Goal: Communication & Community: Answer question/provide support

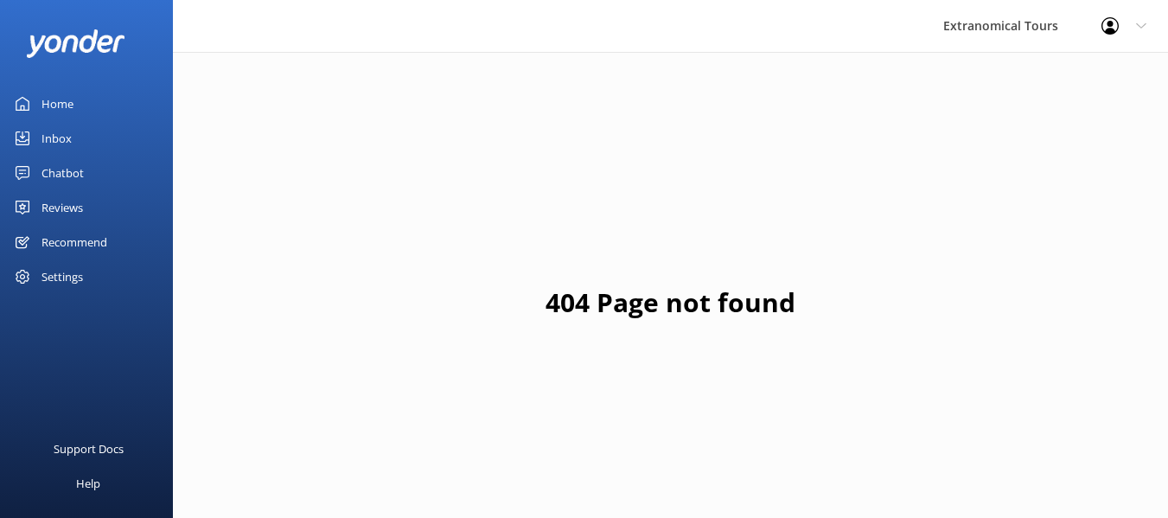
click at [40, 150] on link "Inbox" at bounding box center [86, 138] width 173 height 35
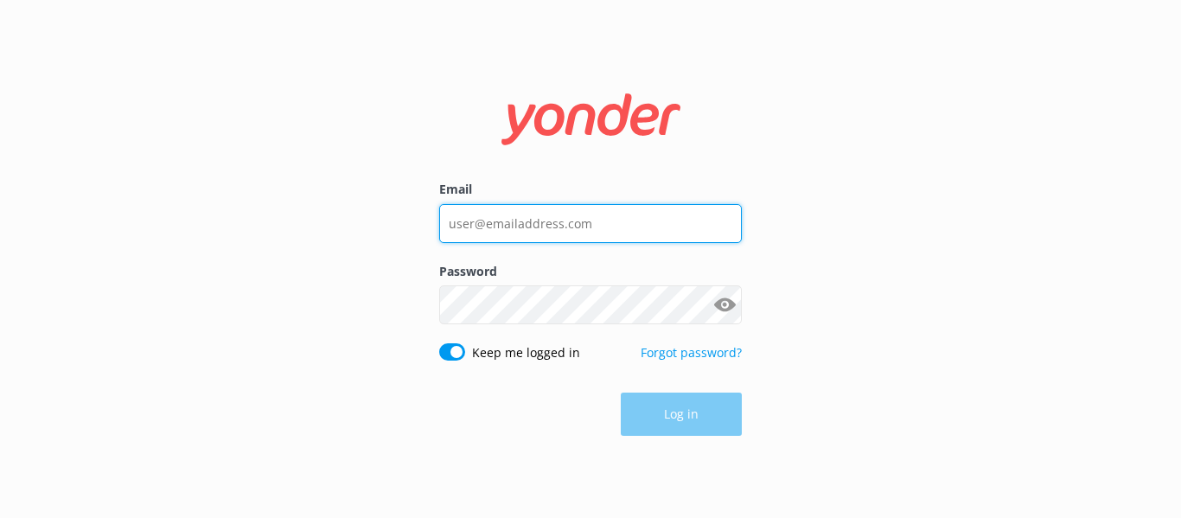
type input "[EMAIL_ADDRESS][DOMAIN_NAME]"
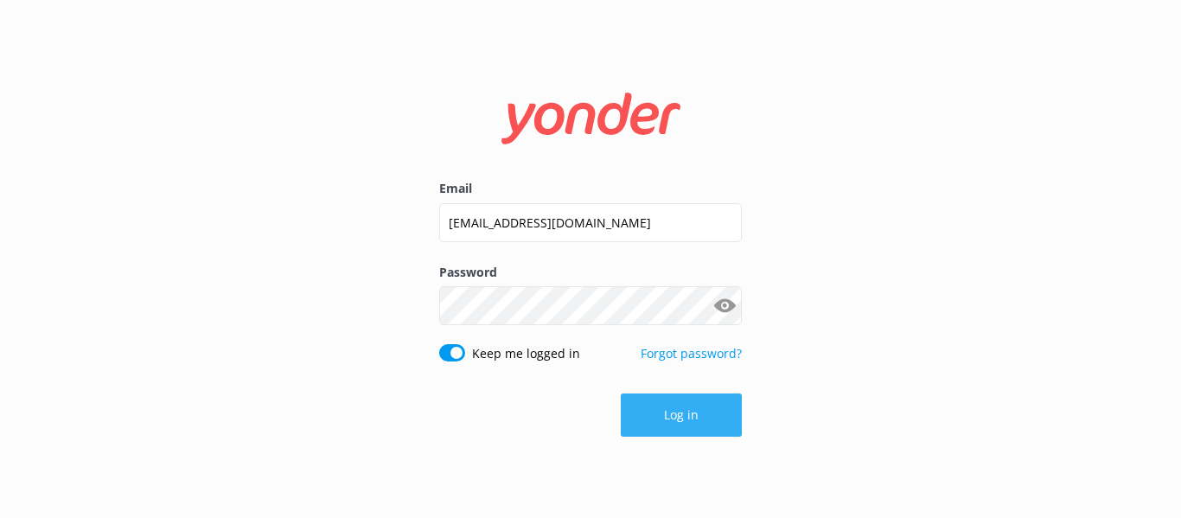
click at [646, 424] on button "Log in" at bounding box center [681, 414] width 121 height 43
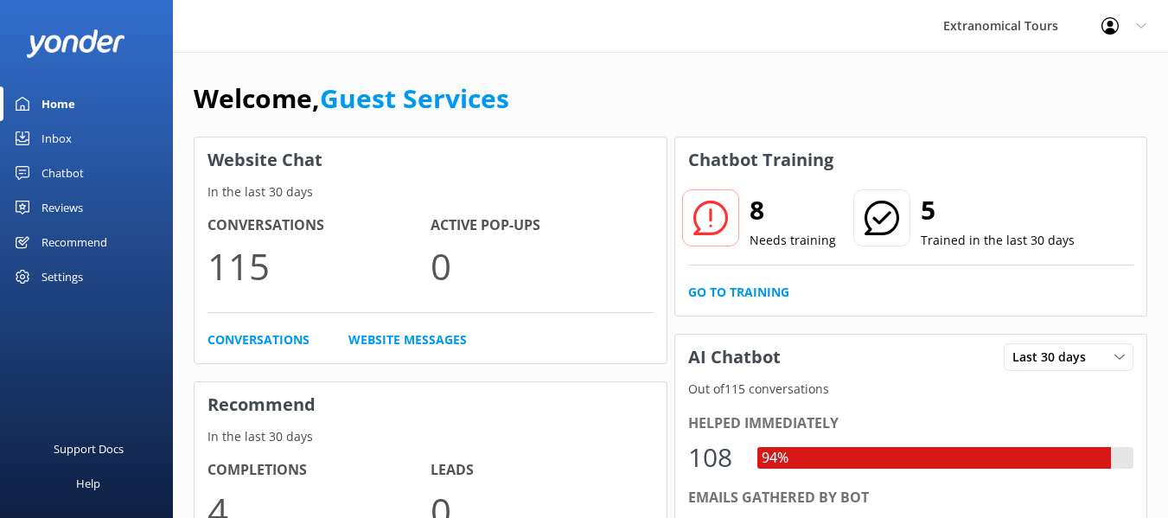
click at [60, 137] on div "Inbox" at bounding box center [56, 138] width 30 height 35
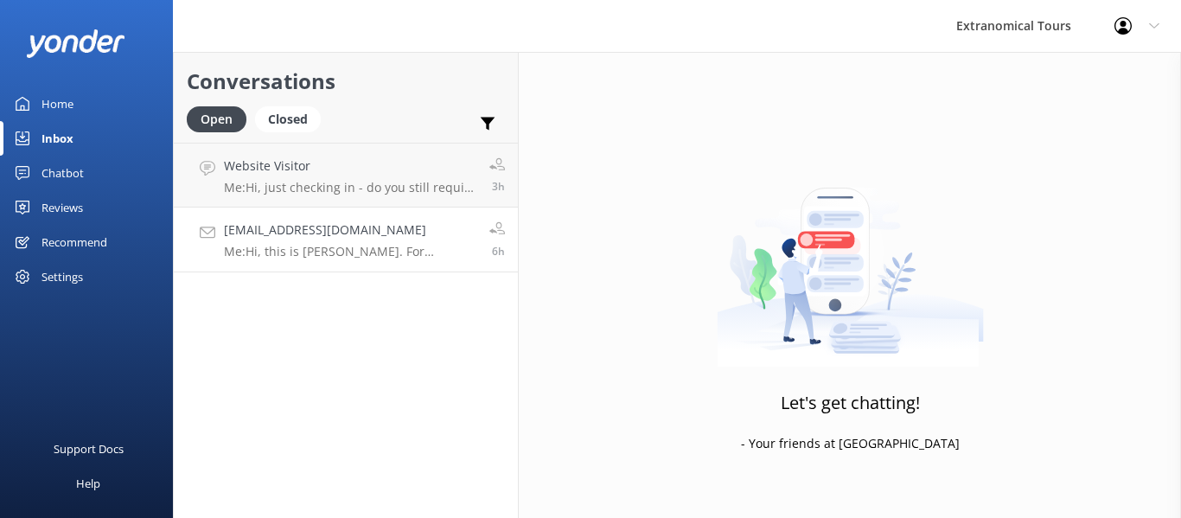
click at [407, 240] on div "[EMAIL_ADDRESS][DOMAIN_NAME] Me: Hi, this is [PERSON_NAME]. For Yosemite tours,…" at bounding box center [350, 239] width 252 height 38
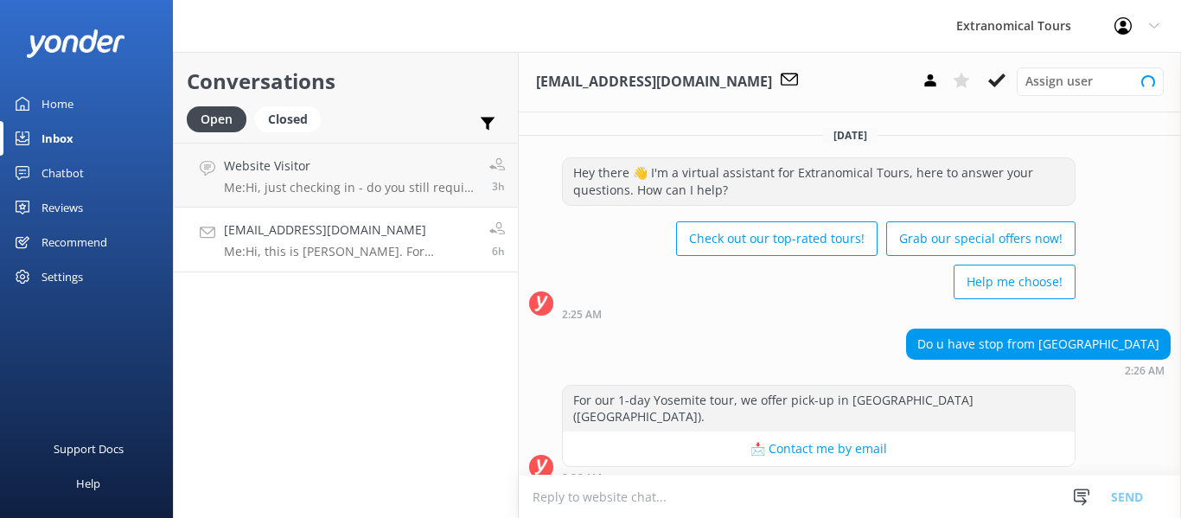
scroll to position [329, 0]
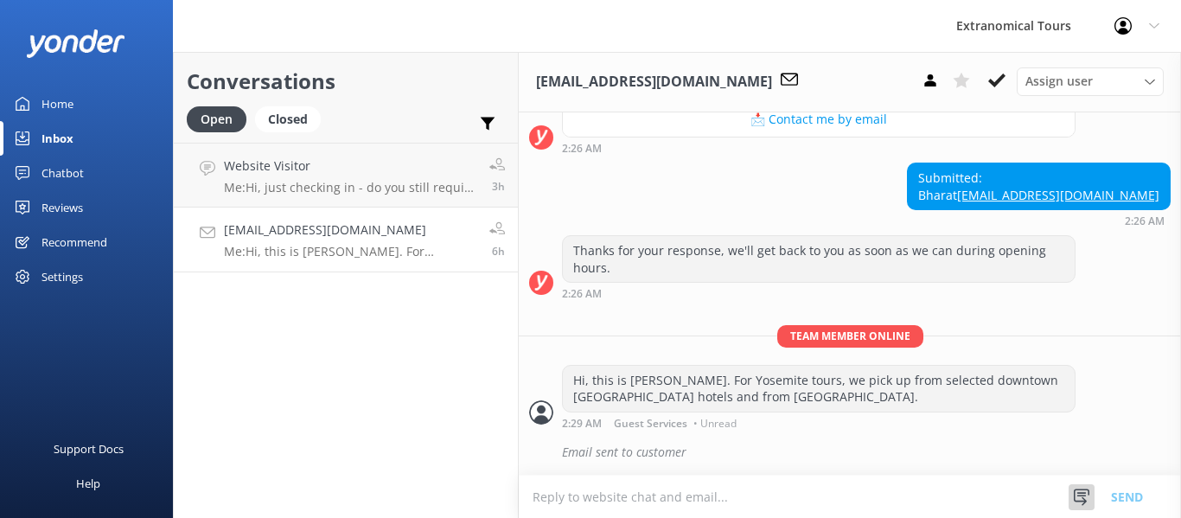
click at [1076, 495] on icon at bounding box center [1081, 496] width 17 height 17
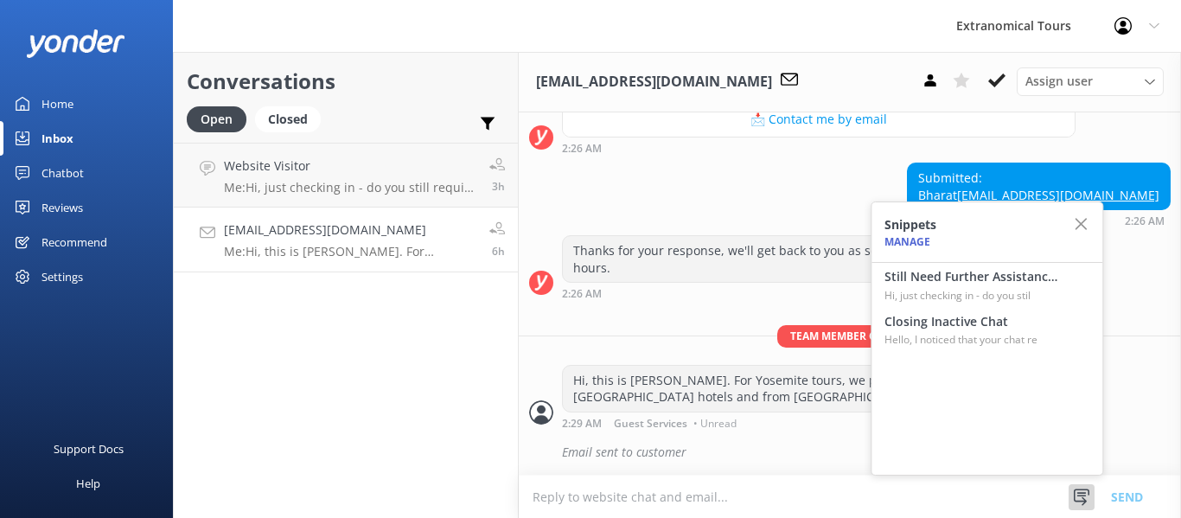
click at [967, 259] on div "Snippets Manage" at bounding box center [986, 232] width 231 height 61
click at [974, 281] on h4 "Still Need Further Assistance?" at bounding box center [970, 276] width 173 height 19
type textarea "Hi, just checking in - do you still require assistance from our team on this? T…"
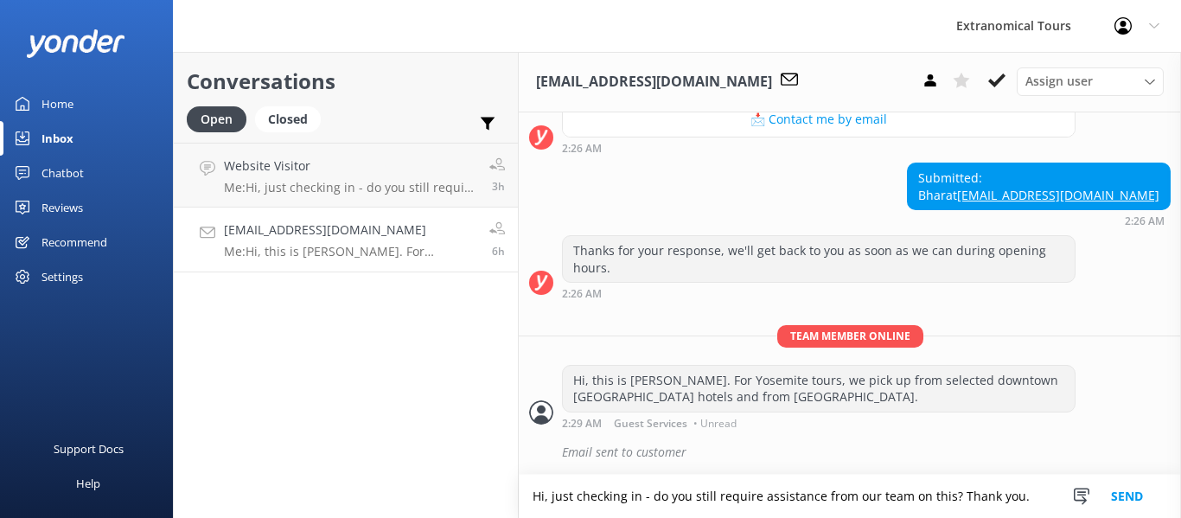
click at [1132, 503] on button "Send" at bounding box center [1127, 496] width 65 height 43
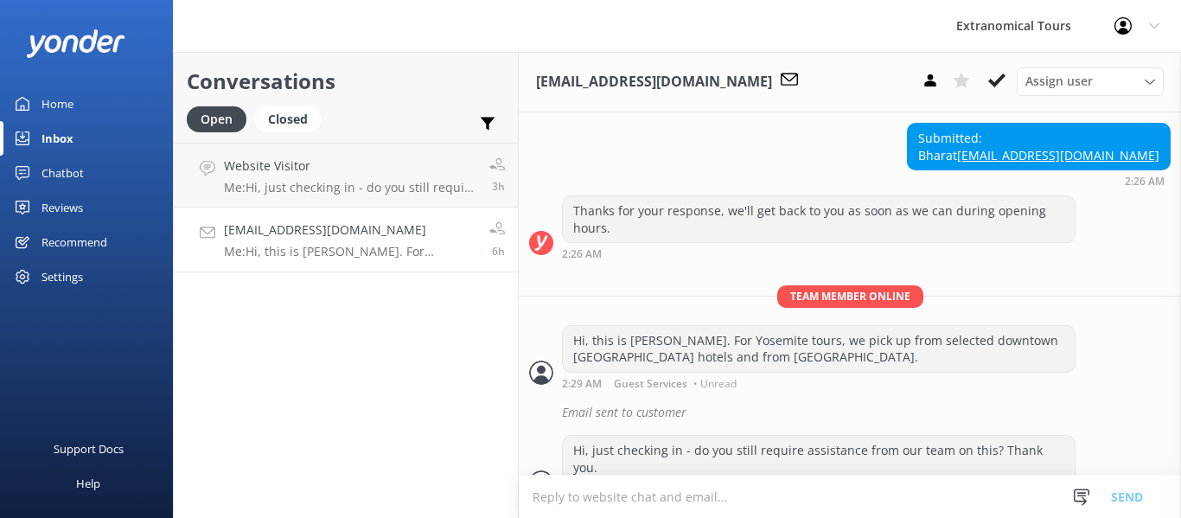
scroll to position [386, 0]
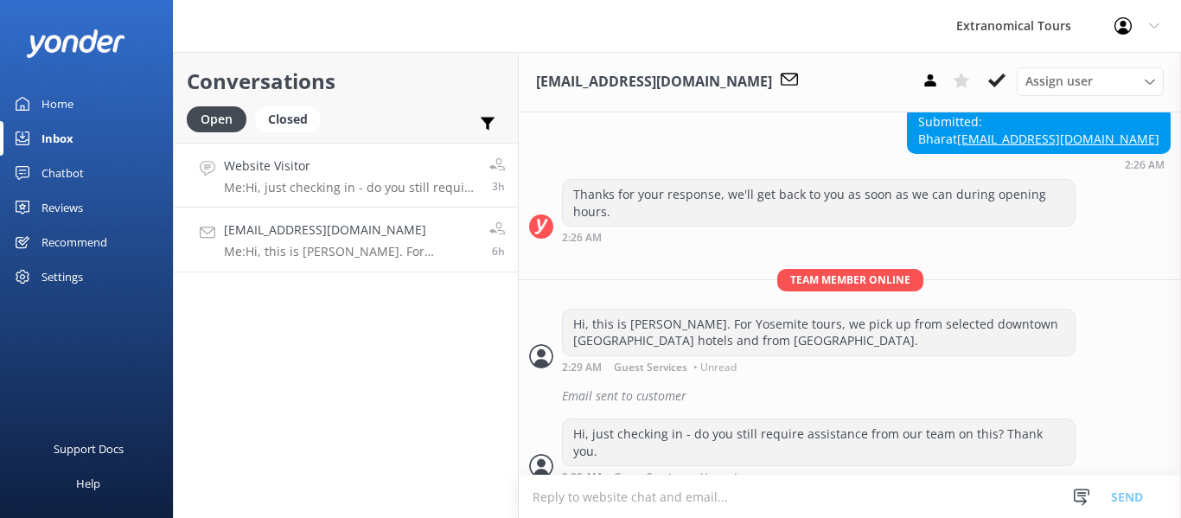
click at [331, 196] on link "Website Visitor Me: Hi, just checking in - do you still require assistance from…" at bounding box center [346, 175] width 344 height 65
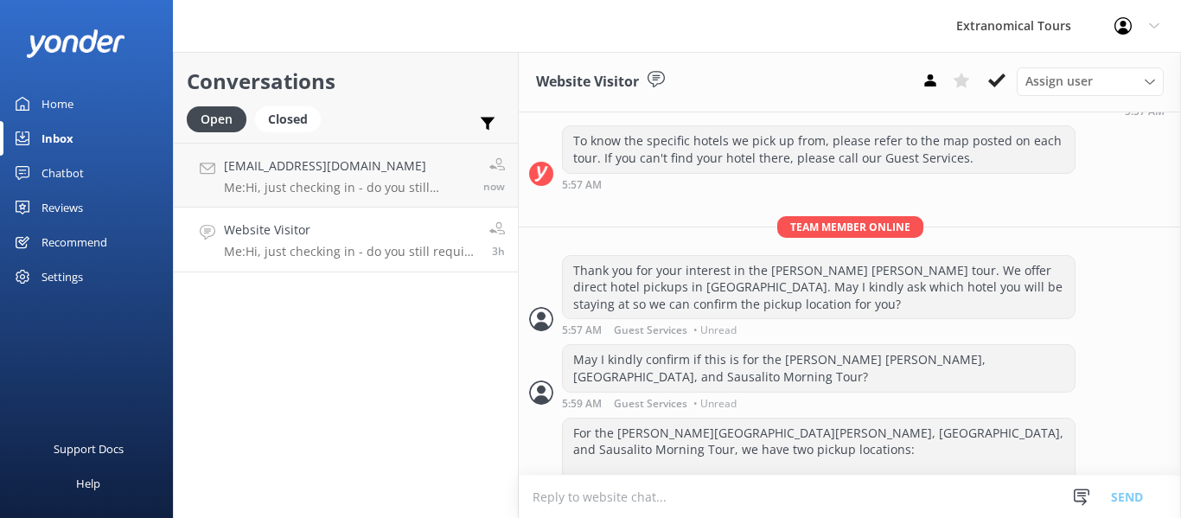
scroll to position [611, 0]
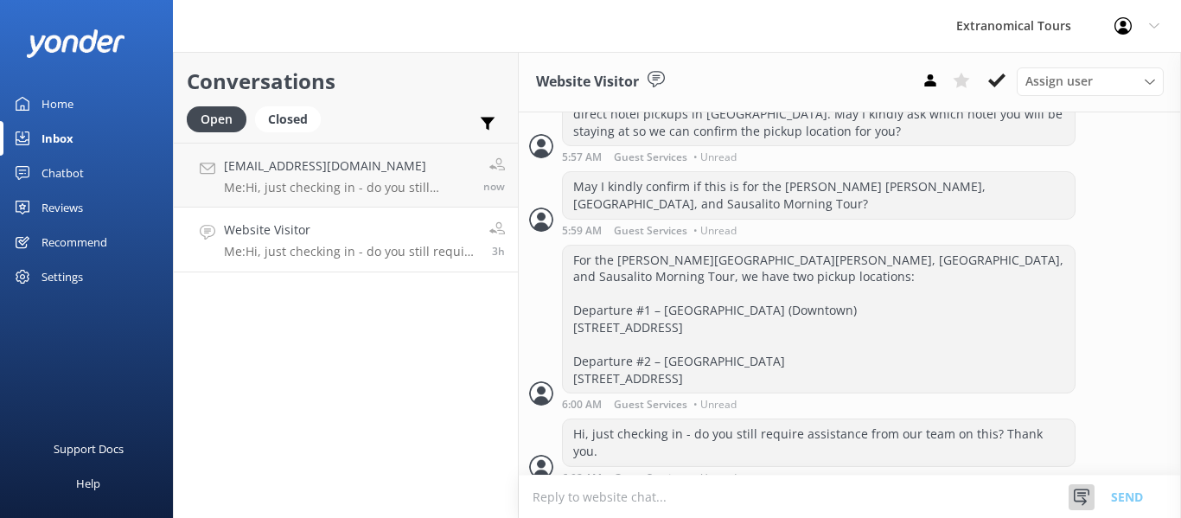
click at [1077, 495] on use at bounding box center [1082, 496] width 16 height 16
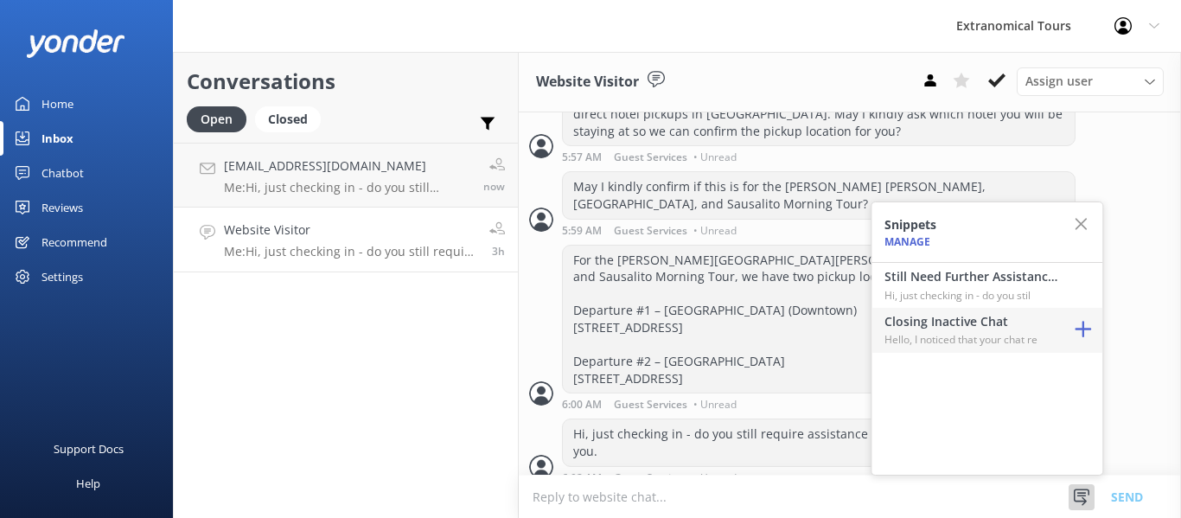
click at [948, 320] on h4 "Closing Inactive Chat" at bounding box center [970, 321] width 173 height 19
type textarea "Hello, I noticed that your chat remains open, but inactive. I will close this l…"
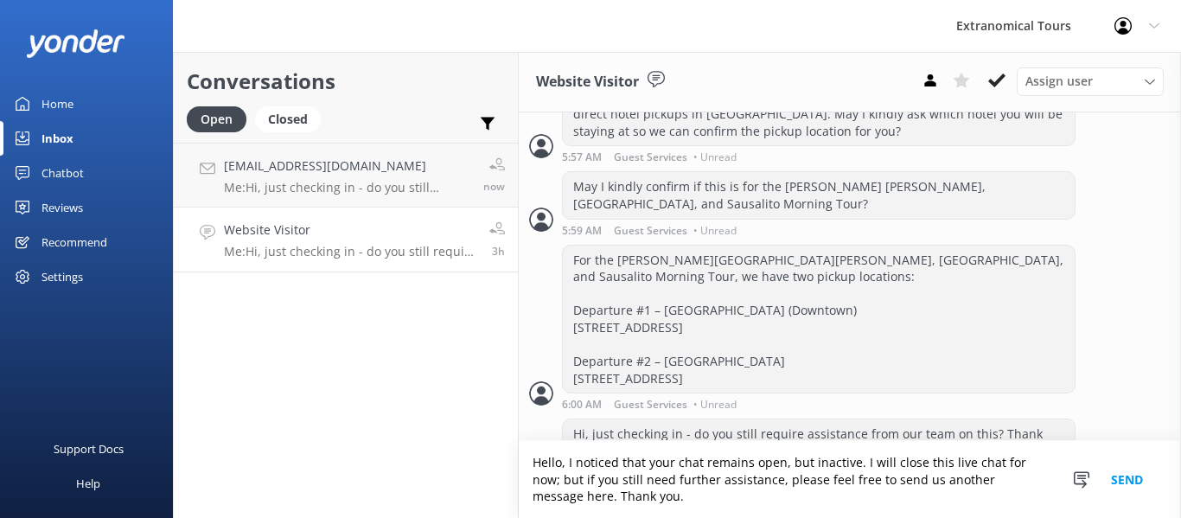
click at [1123, 482] on button "Send" at bounding box center [1127, 479] width 65 height 77
